Goal: Task Accomplishment & Management: Manage account settings

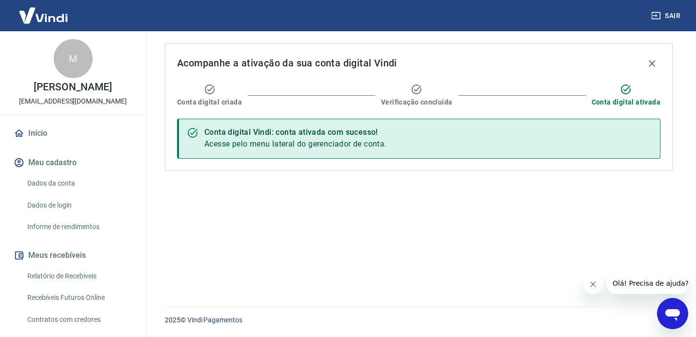
click at [39, 144] on link "Início" at bounding box center [73, 132] width 122 height 21
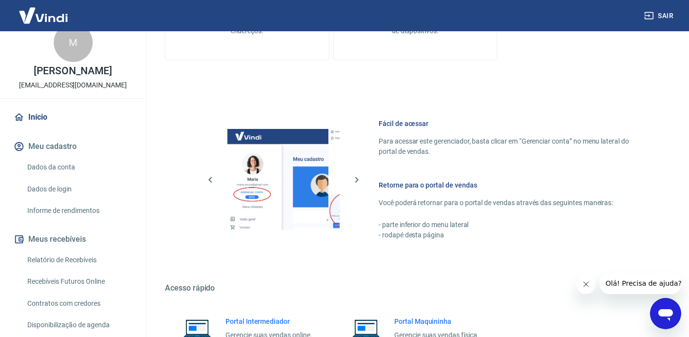
scroll to position [35, 0]
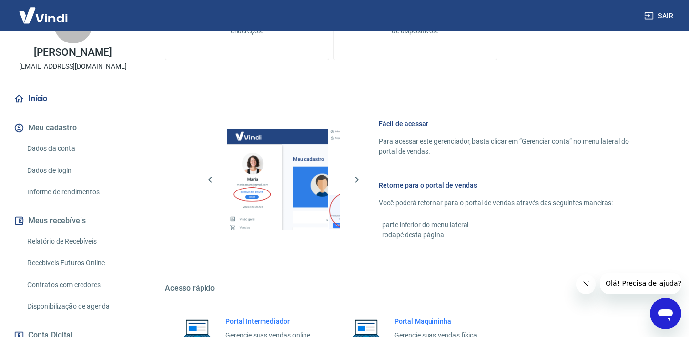
click at [56, 246] on link "Relatório de Recebíveis" at bounding box center [78, 241] width 111 height 20
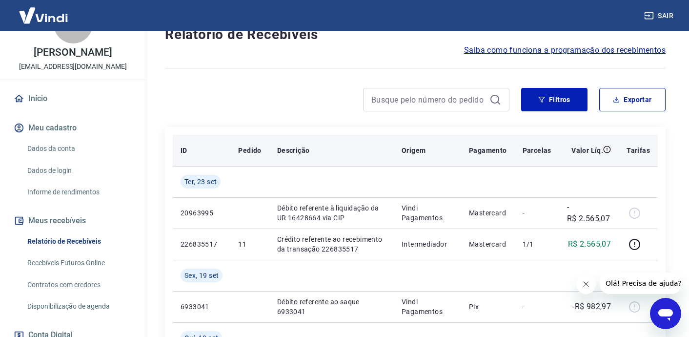
scroll to position [157, 0]
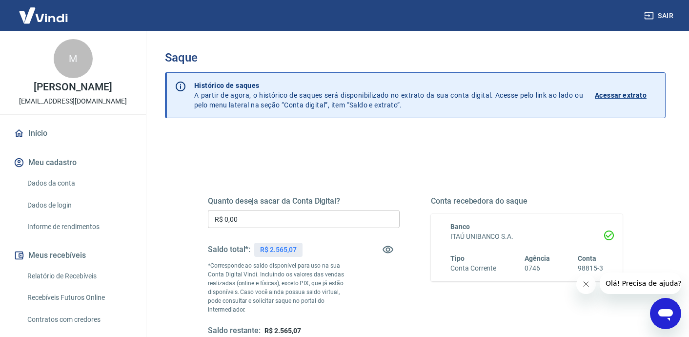
scroll to position [14, 0]
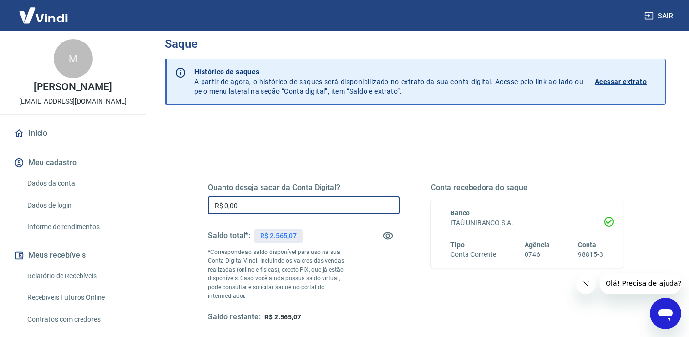
click at [275, 206] on input "R$ 0,00" at bounding box center [304, 205] width 192 height 18
type input "R$ 2.565,00"
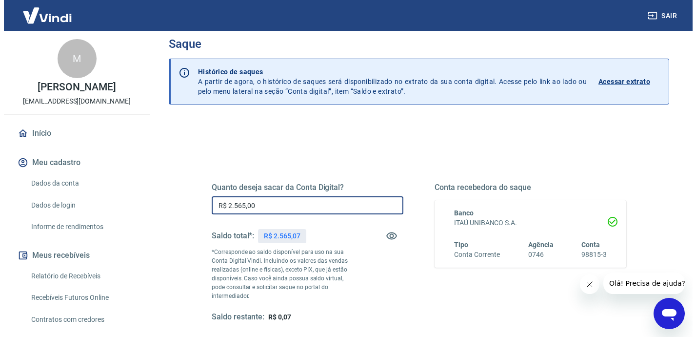
scroll to position [97, 0]
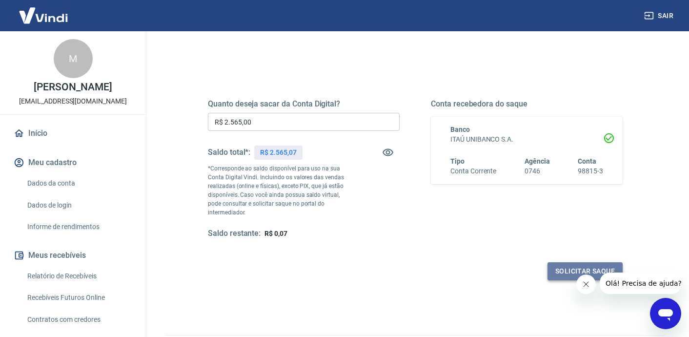
click at [602, 265] on button "Solicitar saque" at bounding box center [584, 271] width 75 height 18
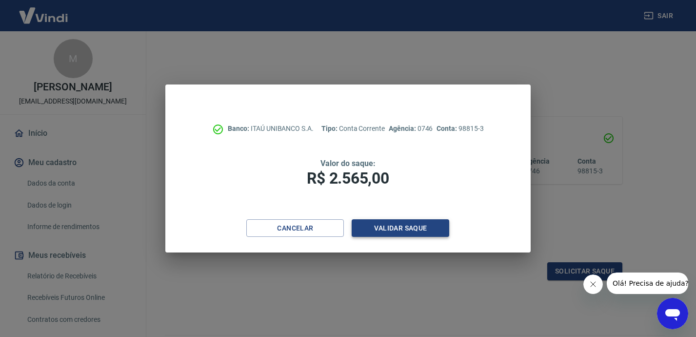
click at [405, 229] on button "Validar saque" at bounding box center [401, 228] width 98 height 18
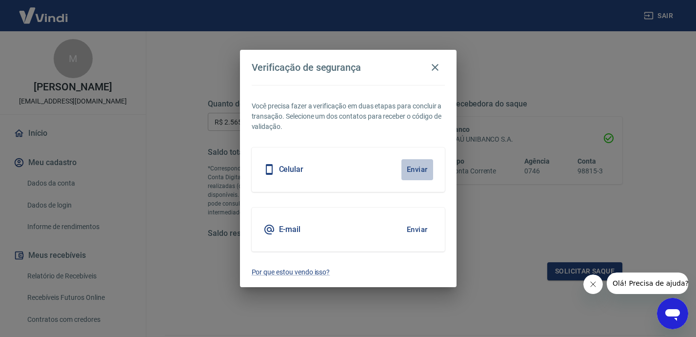
click at [417, 168] on button "Enviar" at bounding box center [417, 169] width 32 height 20
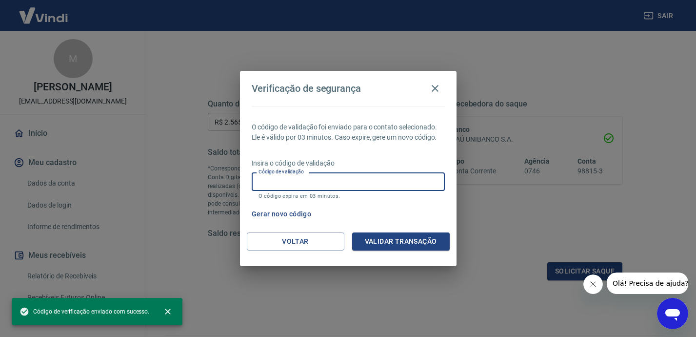
click at [317, 184] on input "Código de validação" at bounding box center [348, 181] width 193 height 18
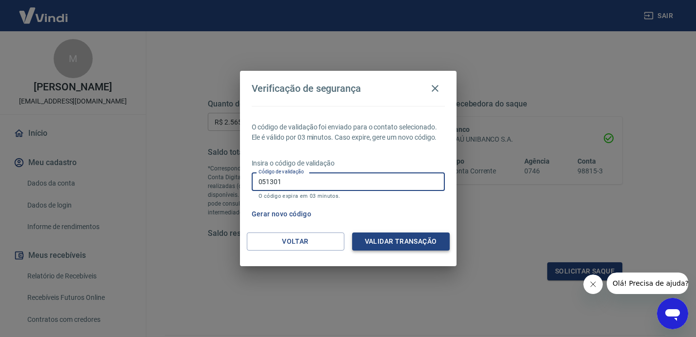
type input "051301"
click at [406, 242] on button "Validar transação" at bounding box center [401, 241] width 98 height 18
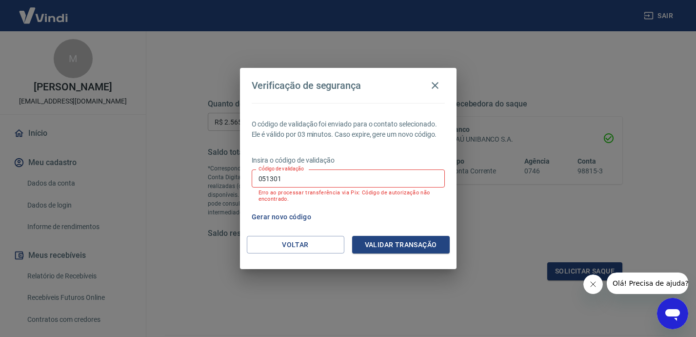
click at [321, 179] on input "051301" at bounding box center [348, 178] width 193 height 18
type input "384372"
click at [379, 247] on button "Validar transação" at bounding box center [401, 245] width 98 height 18
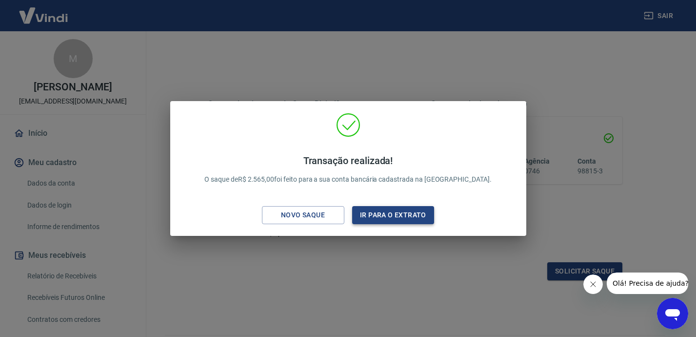
click at [399, 212] on button "Ir para o extrato" at bounding box center [393, 215] width 82 height 18
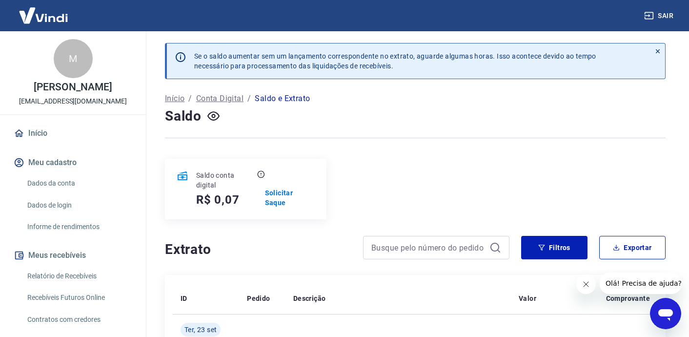
scroll to position [64, 0]
